Goal: Task Accomplishment & Management: Complete application form

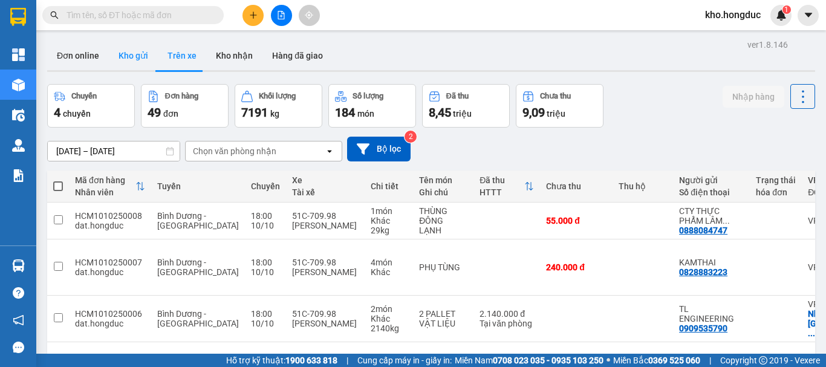
click at [113, 58] on button "Kho gửi" at bounding box center [133, 55] width 49 height 29
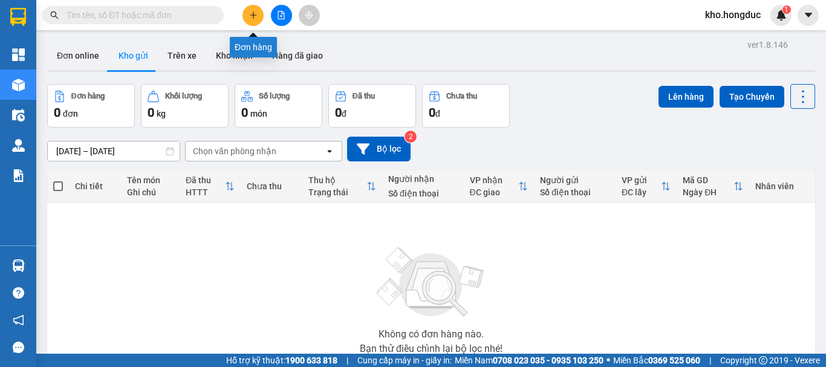
click at [254, 13] on icon "plus" at bounding box center [253, 15] width 8 height 8
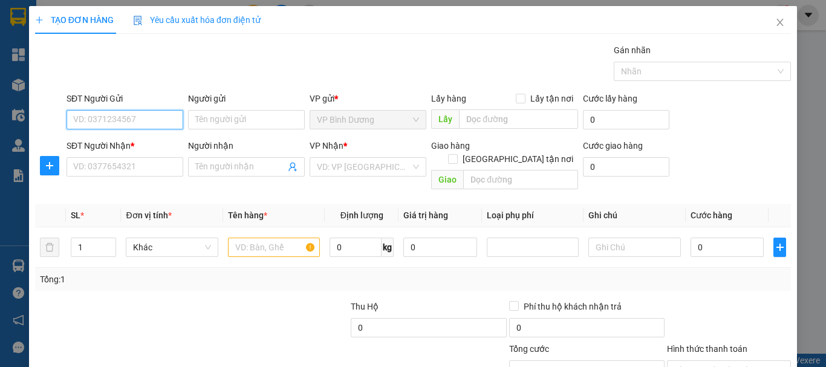
click at [122, 121] on input "SĐT Người Gửi" at bounding box center [125, 119] width 117 height 19
click at [122, 121] on input "0973114235" at bounding box center [125, 119] width 117 height 19
click at [134, 122] on input "0973114235" at bounding box center [125, 119] width 117 height 19
type input "0973114235"
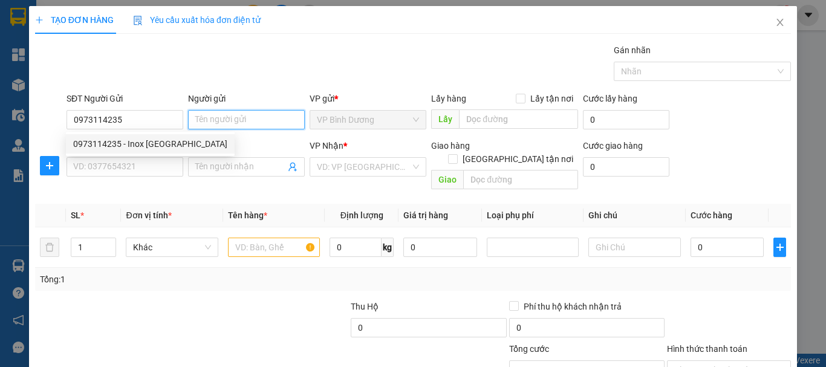
click at [281, 120] on input "Người gửi" at bounding box center [246, 119] width 117 height 19
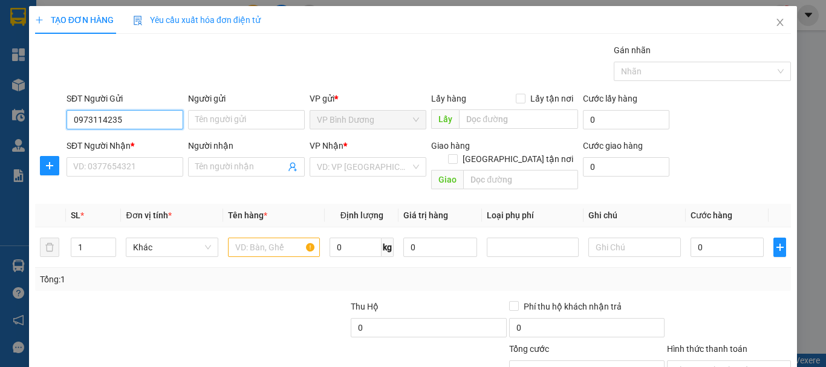
click at [119, 123] on input "0973114235" at bounding box center [125, 119] width 117 height 19
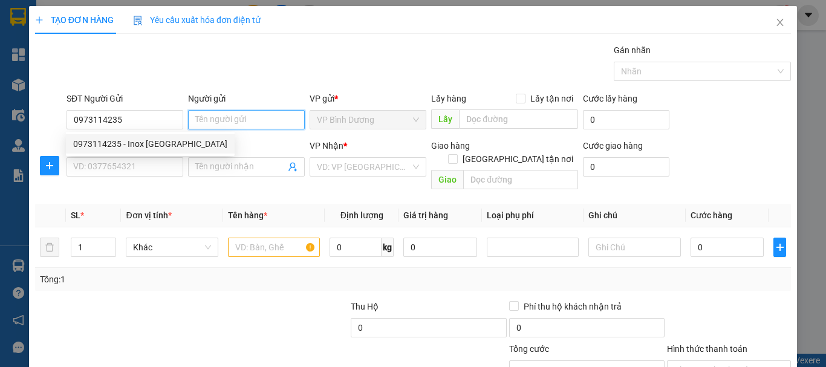
click at [218, 123] on input "Người gửi" at bounding box center [246, 119] width 117 height 19
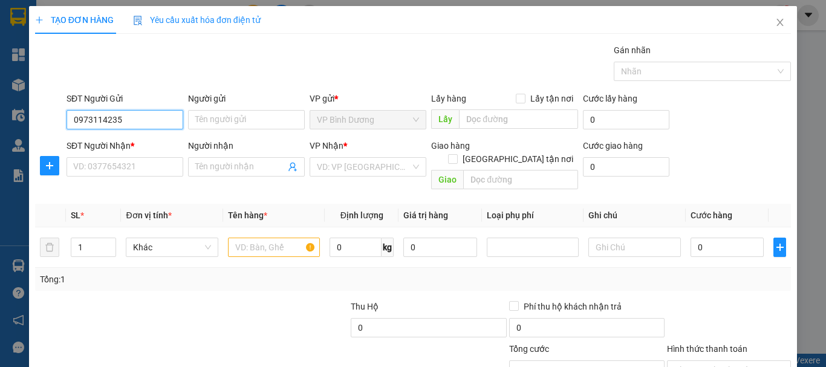
click at [134, 119] on input "0973114235" at bounding box center [125, 119] width 117 height 19
click at [118, 142] on div "0973114235 - Inox [GEOGRAPHIC_DATA]" at bounding box center [150, 143] width 154 height 13
type input "Inox [PERSON_NAME]"
type input "0877884477"
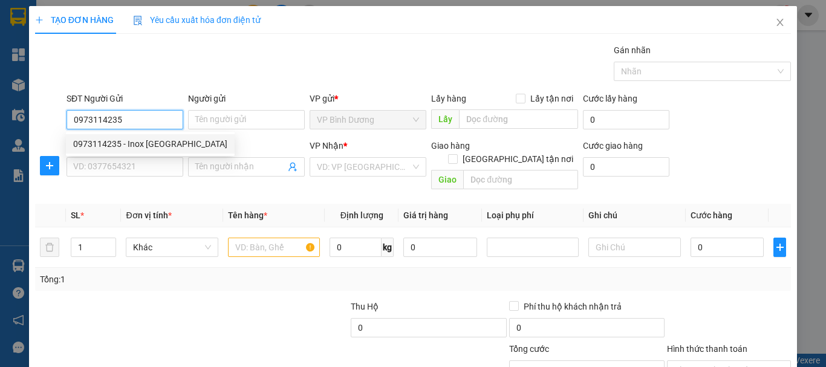
type input "Chị Trang"
checkbox input "true"
type input "45 [PERSON_NAME], TP. BMT"
type input "50.000"
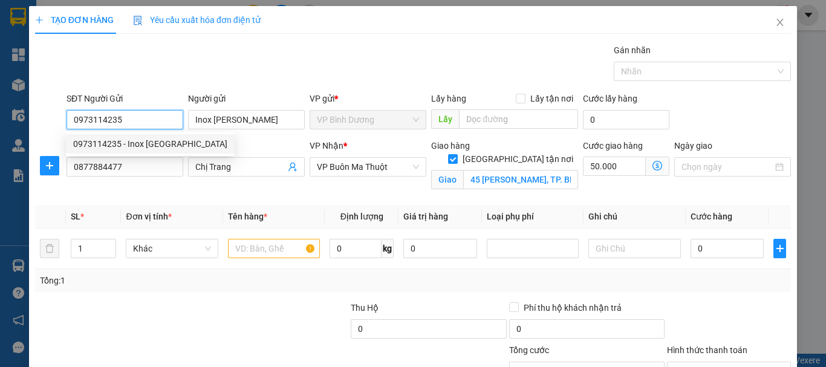
type input "110.000"
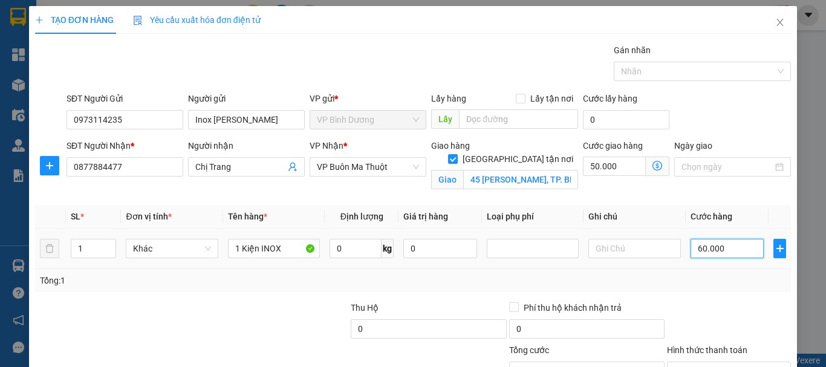
click at [693, 250] on input "60.000" at bounding box center [728, 248] width 74 height 19
click at [694, 247] on input "60.000" at bounding box center [728, 248] width 74 height 19
type input "0.000"
type input "50.000"
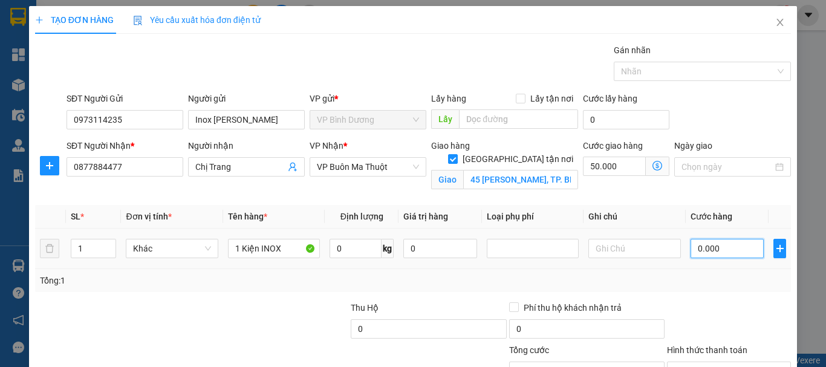
type input "50.000"
type input "100.000"
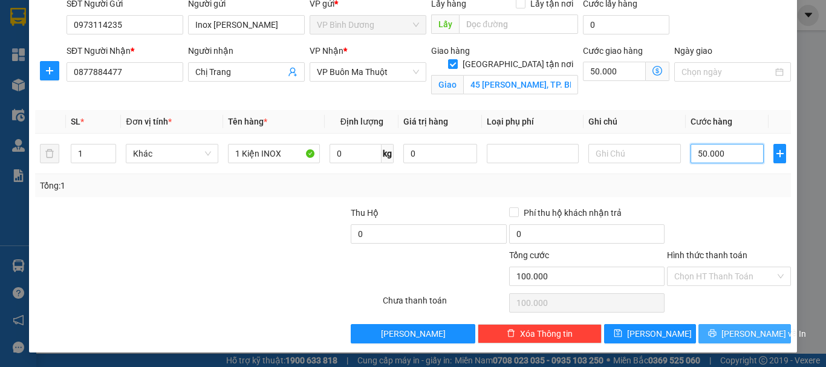
type input "50.000"
click at [734, 328] on span "[PERSON_NAME] và In" at bounding box center [763, 333] width 85 height 13
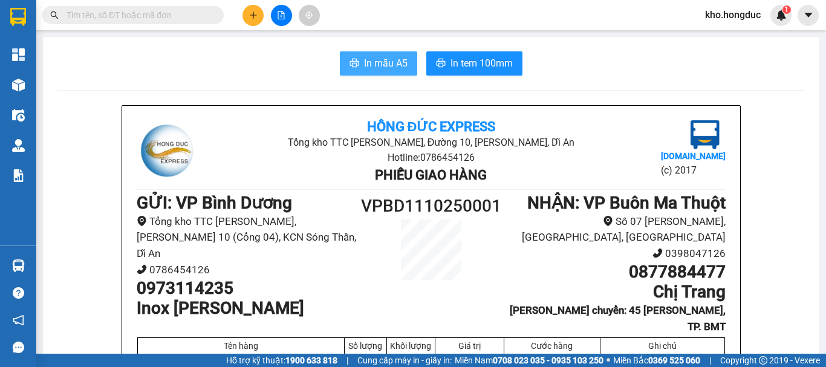
click at [389, 60] on span "In mẫu A5" at bounding box center [386, 63] width 44 height 15
click at [374, 62] on span "In mẫu A5" at bounding box center [386, 63] width 44 height 15
